Goal: Information Seeking & Learning: Find specific fact

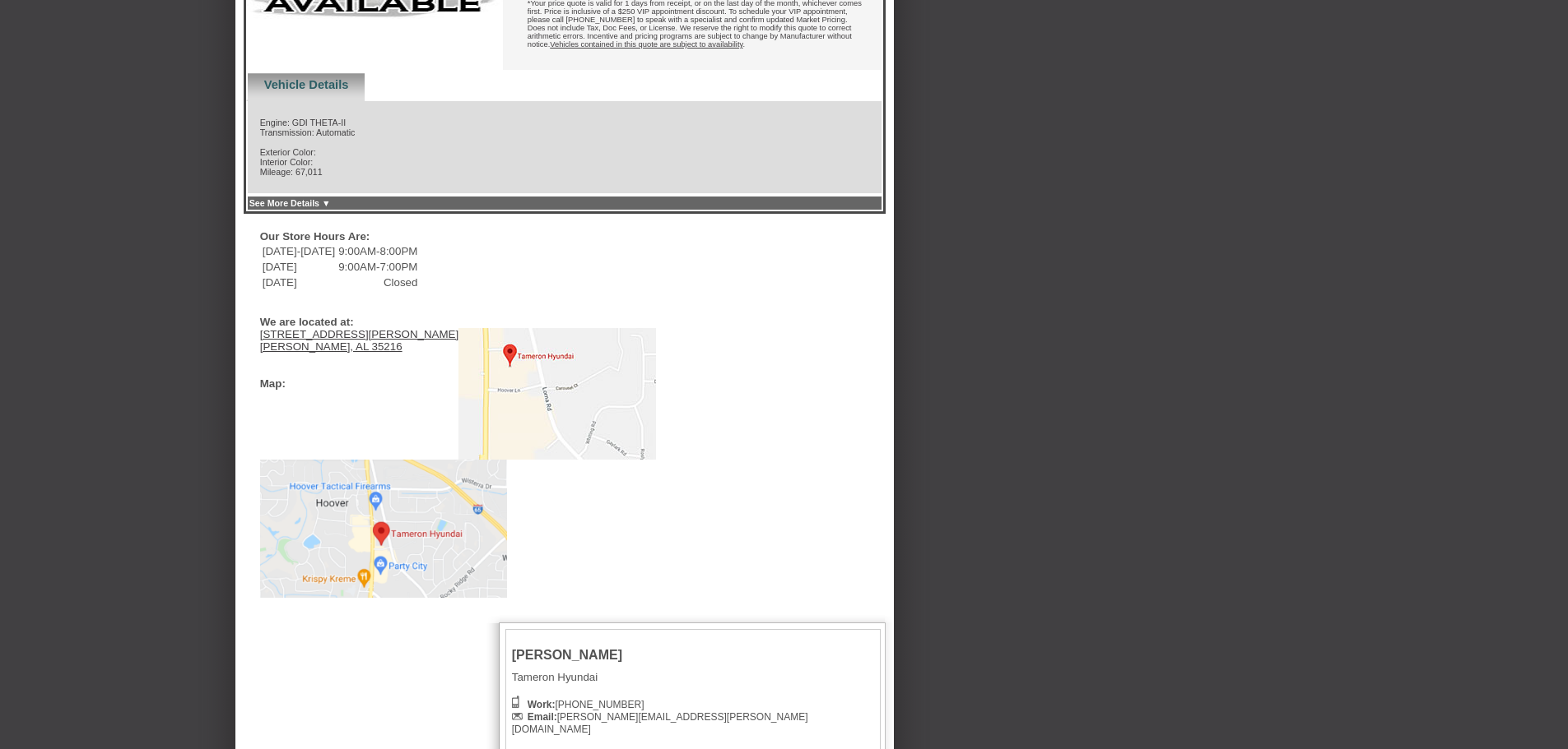
scroll to position [256, 0]
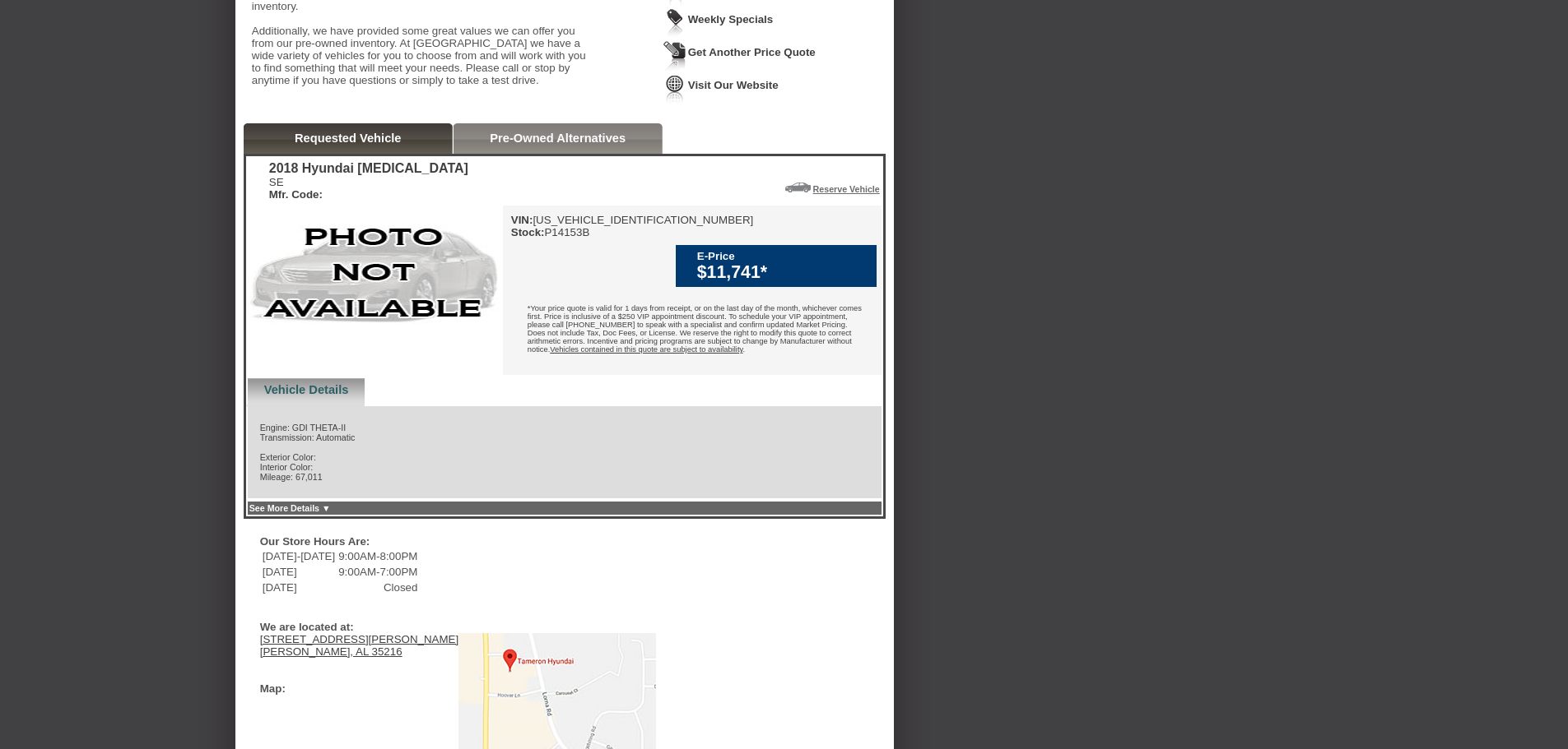
click at [655, 331] on div "*Your price quote is valid for 1 days from receipt, or on the last day of the m…" at bounding box center [692, 330] width 378 height 79
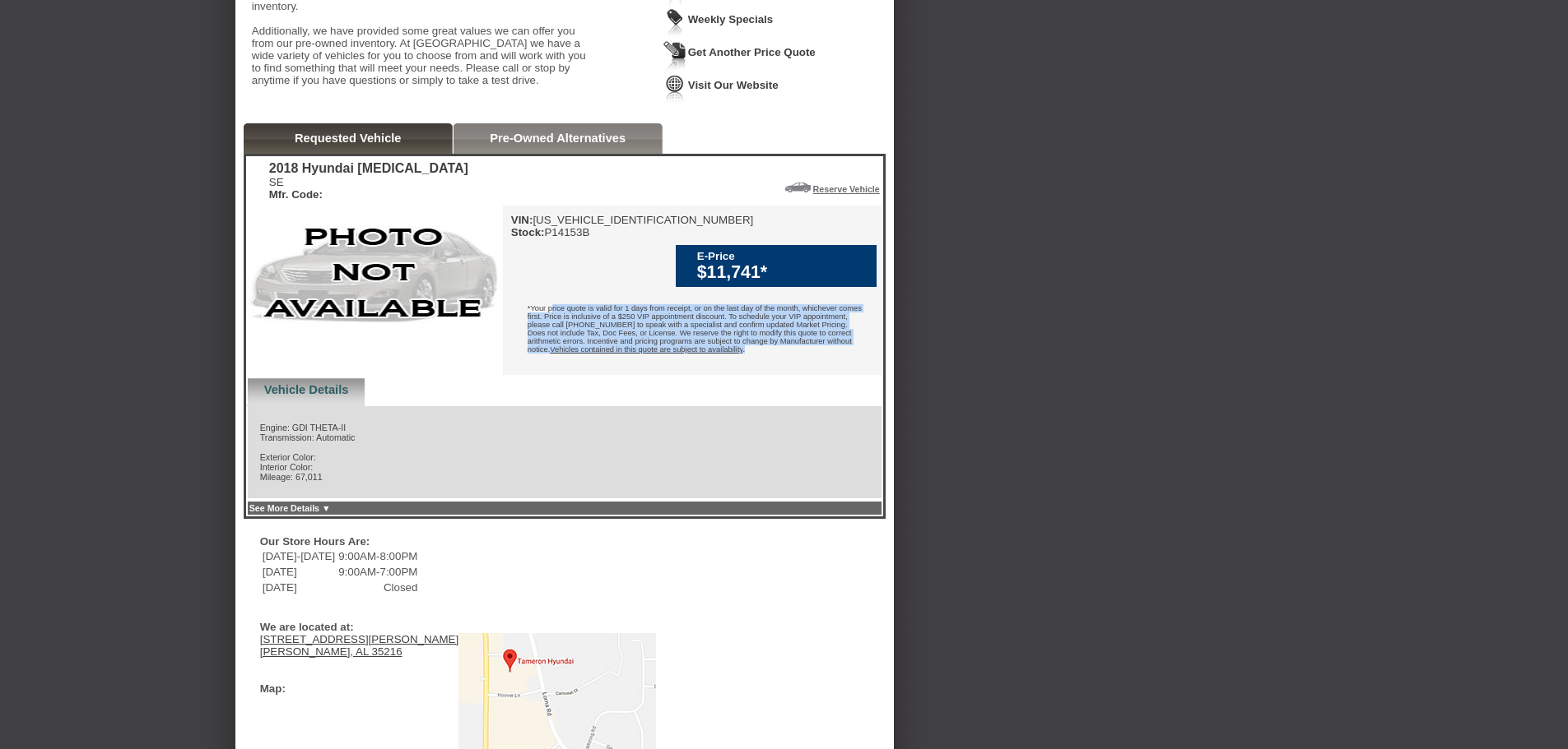
click at [655, 331] on div "*Your price quote is valid for 1 days from receipt, or on the last day of the m…" at bounding box center [692, 330] width 378 height 79
click at [782, 370] on div "*Your price quote is valid for 1 days from receipt, or on the last day of the m…" at bounding box center [692, 330] width 378 height 79
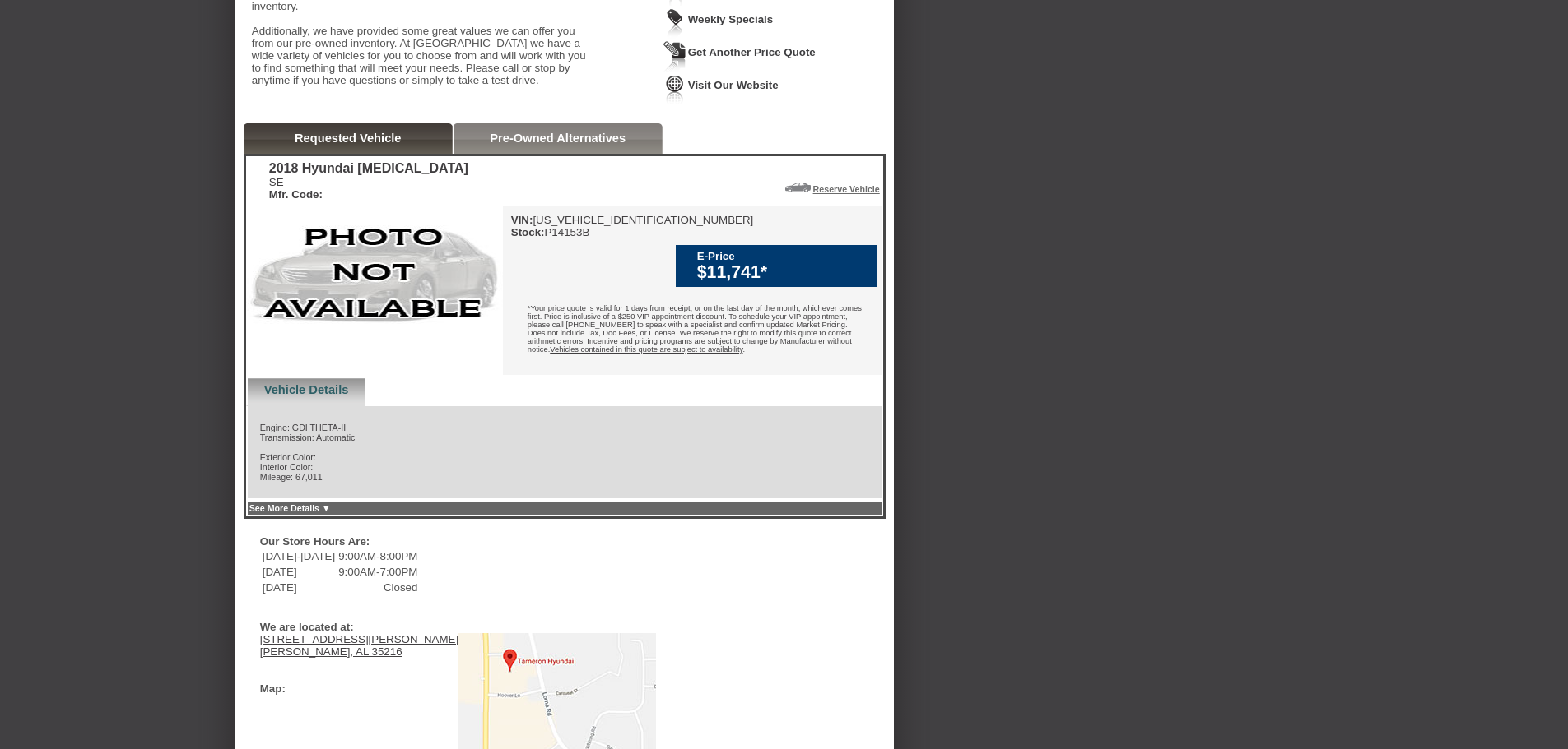
drag, startPoint x: 712, startPoint y: 267, endPoint x: 791, endPoint y: 289, distance: 82.0
click at [791, 289] on div "VIN: [US_VEHICLE_IDENTIFICATION_NUMBER] Stock: P14153B E-Price $11,741* Vehicle…" at bounding box center [692, 290] width 378 height 169
click at [747, 267] on div "$11,741*" at bounding box center [782, 273] width 171 height 21
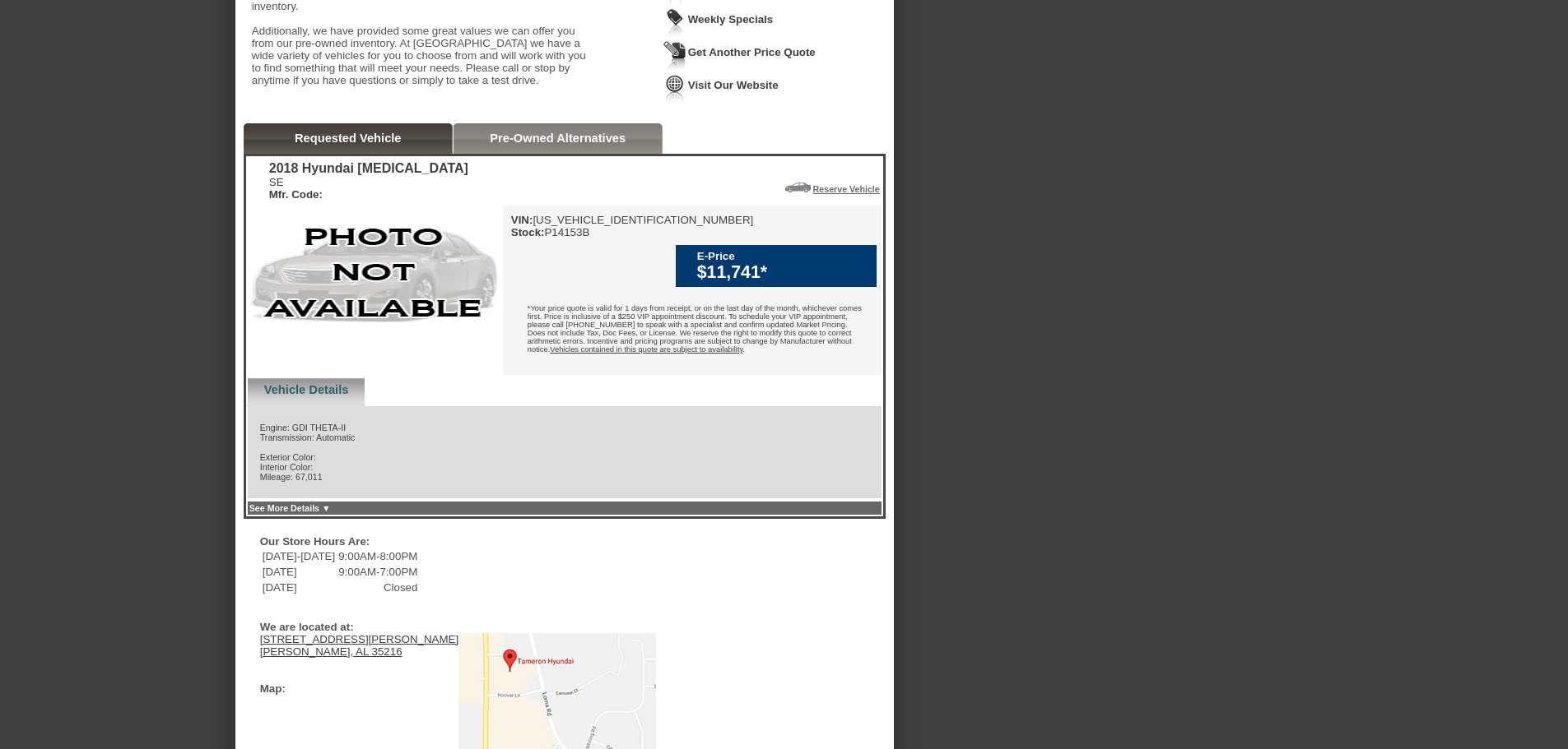
click at [747, 267] on div "$11,741*" at bounding box center [782, 273] width 171 height 21
click at [624, 238] on div "VIN: [US_VEHICLE_IDENTIFICATION_NUMBER] Stock: P14153B" at bounding box center [632, 226] width 243 height 25
drag, startPoint x: 597, startPoint y: 288, endPoint x: 617, endPoint y: 298, distance: 22.4
click at [617, 298] on div "VIN: [US_VEHICLE_IDENTIFICATION_NUMBER] Stock: P14153B E-Price $11,741* Vehicle…" at bounding box center [692, 290] width 378 height 169
click at [618, 298] on div "*Your price quote is valid for 1 days from receipt, or on the last day of the m…" at bounding box center [692, 330] width 378 height 79
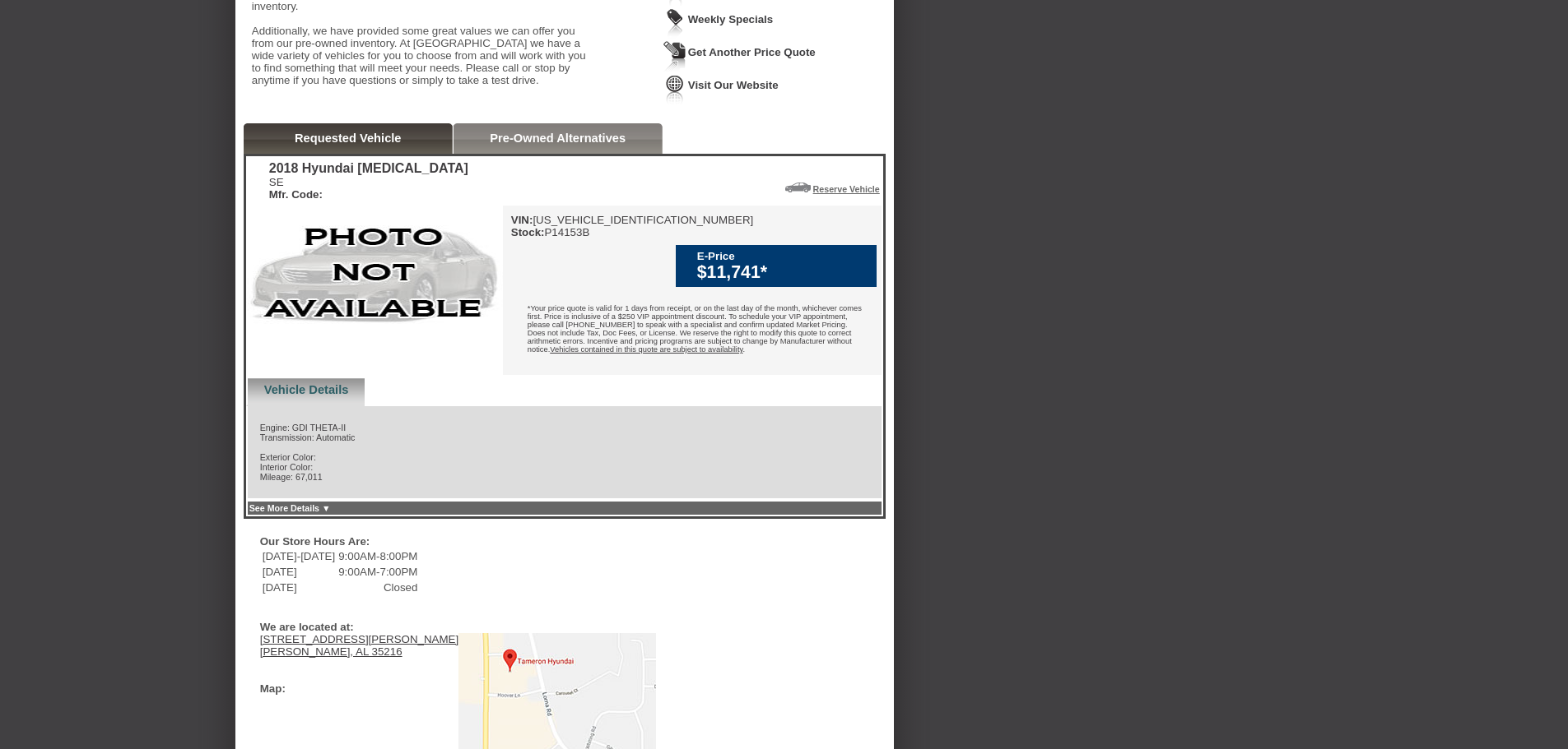
click at [616, 319] on div "*Your price quote is valid for 1 days from receipt, or on the last day of the m…" at bounding box center [692, 330] width 378 height 79
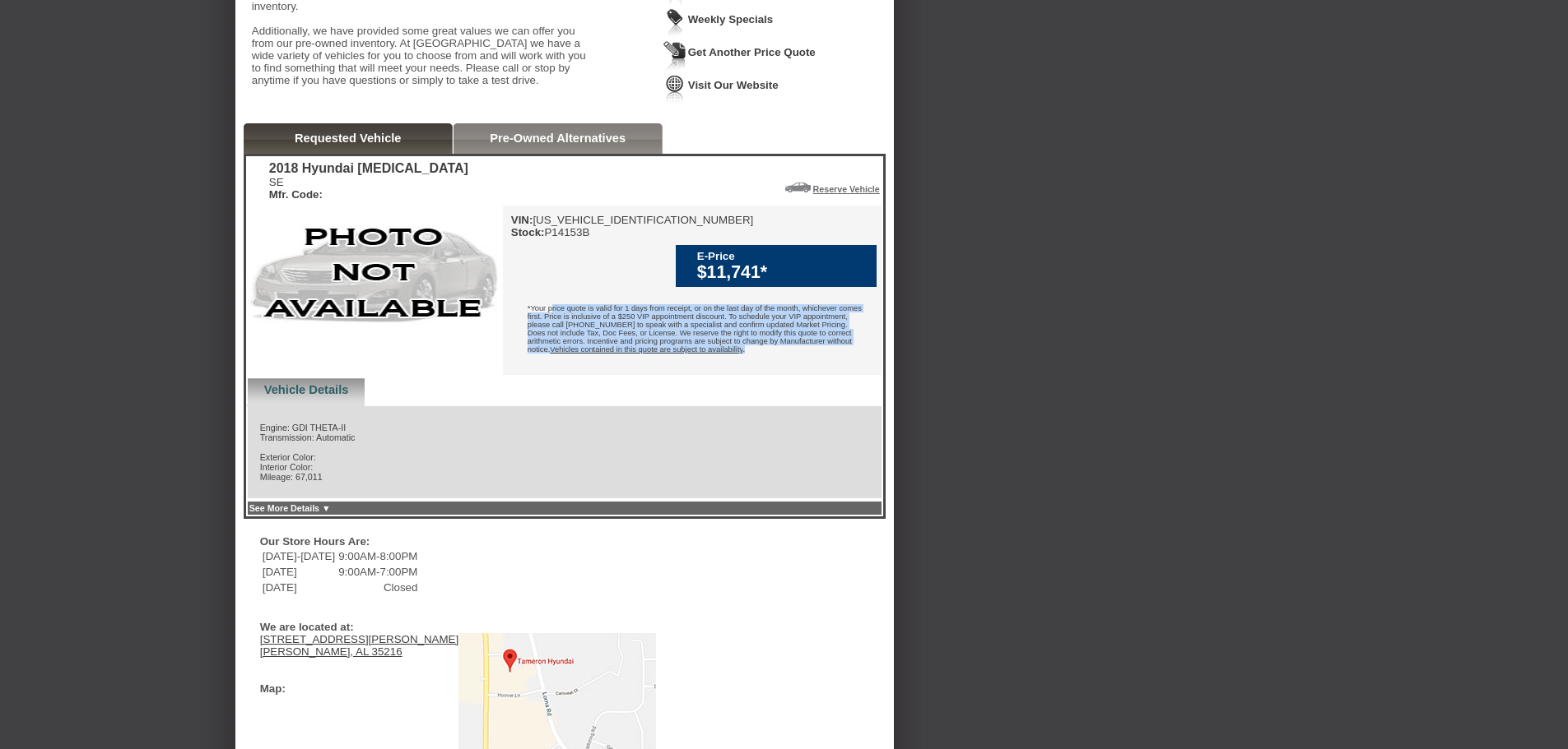
click at [616, 319] on div "*Your price quote is valid for 1 days from receipt, or on the last day of the m…" at bounding box center [692, 330] width 378 height 79
click at [593, 297] on div "*Your price quote is valid for 1 days from receipt, or on the last day of the m…" at bounding box center [692, 330] width 378 height 79
drag, startPoint x: 718, startPoint y: 314, endPoint x: 784, endPoint y: 359, distance: 79.9
click at [784, 359] on div "*Your price quote is valid for 1 days from receipt, or on the last day of the m…" at bounding box center [692, 330] width 378 height 79
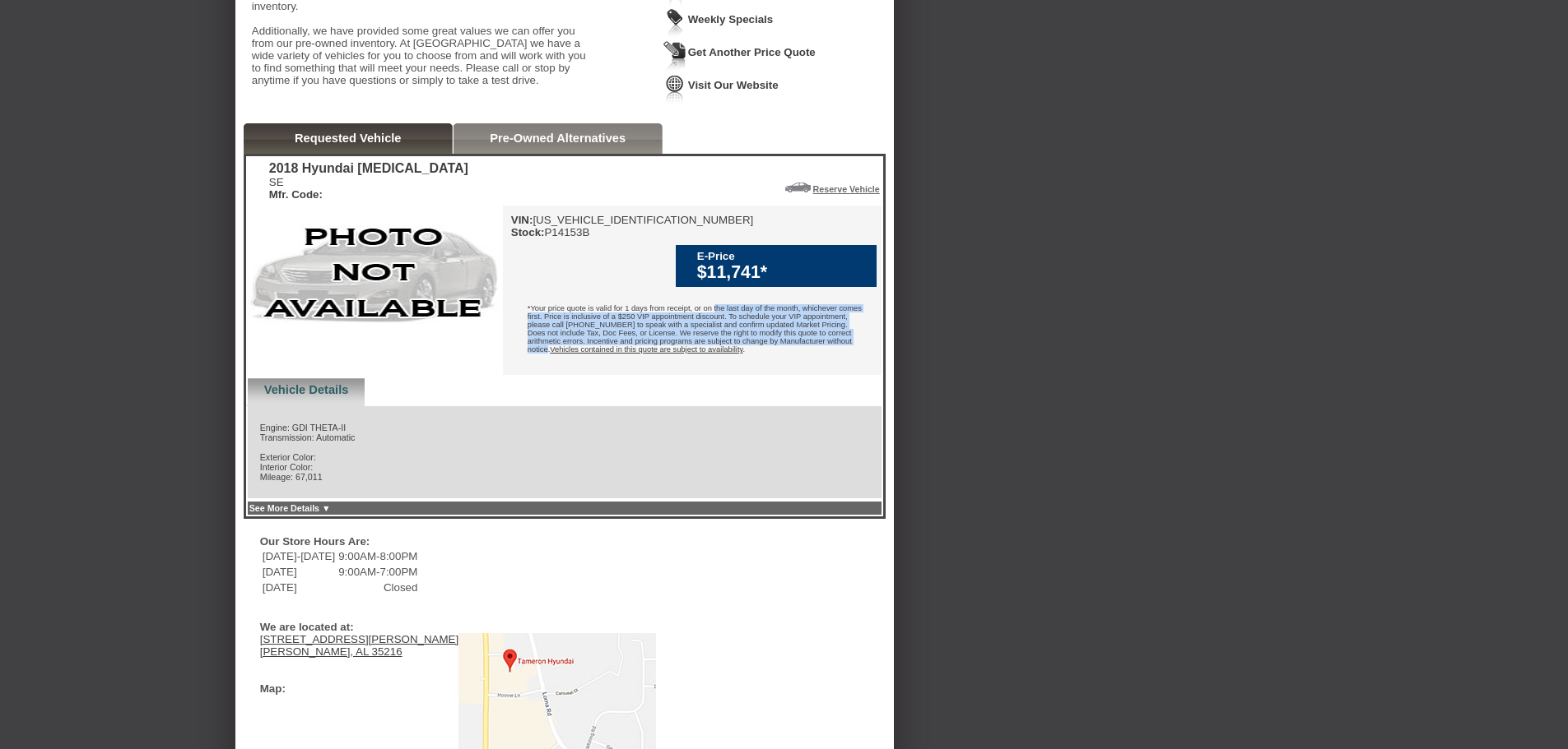
click at [784, 359] on div "*Your price quote is valid for 1 days from receipt, or on the last day of the m…" at bounding box center [692, 330] width 378 height 79
drag, startPoint x: 782, startPoint y: 362, endPoint x: 775, endPoint y: 316, distance: 46.5
click at [775, 317] on div "*Your price quote is valid for 1 days from receipt, or on the last day of the m…" at bounding box center [692, 330] width 378 height 79
click at [775, 315] on div "*Your price quote is valid for 1 days from receipt, or on the last day of the m…" at bounding box center [692, 330] width 378 height 79
drag, startPoint x: 743, startPoint y: 306, endPoint x: 781, endPoint y: 374, distance: 77.9
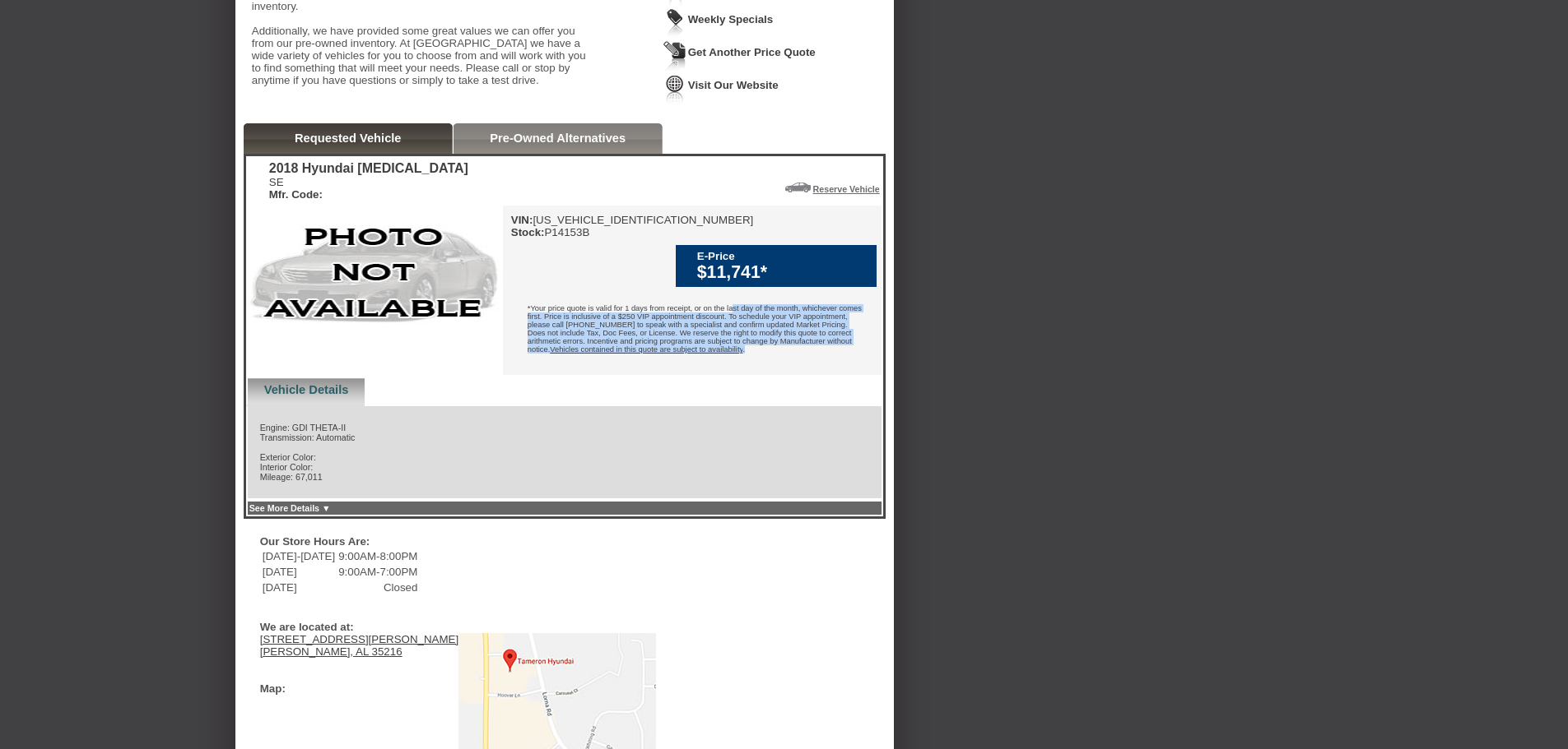
click at [781, 370] on div "*Your price quote is valid for 1 days from receipt, or on the last day of the m…" at bounding box center [692, 330] width 378 height 79
